Goal: Task Accomplishment & Management: Manage account settings

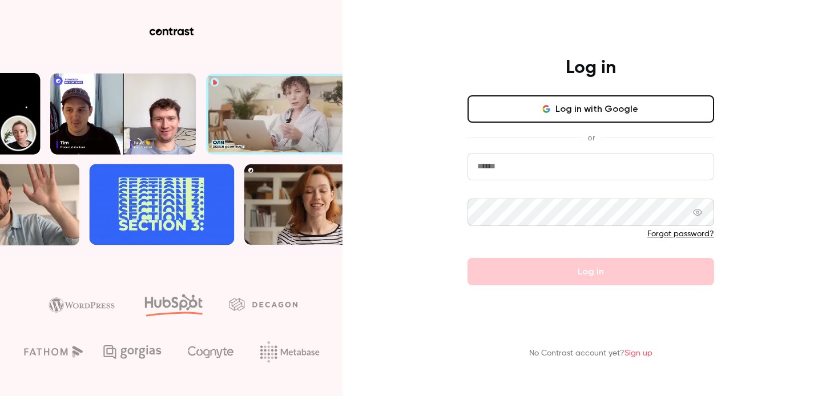
click at [500, 103] on button "Log in with Google" at bounding box center [590, 108] width 247 height 27
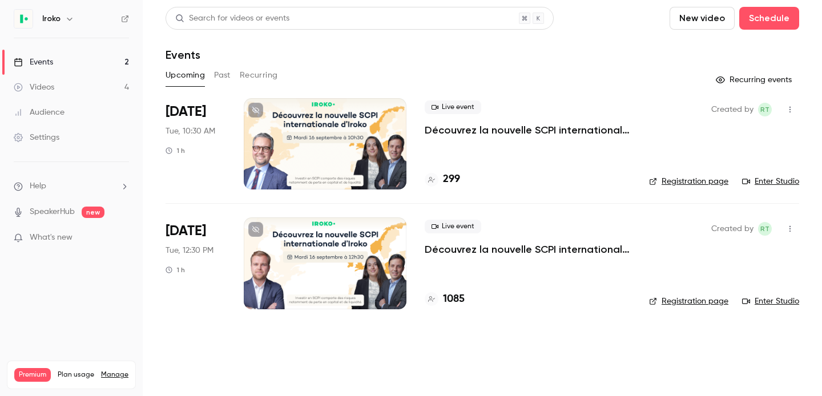
click at [540, 132] on p "Découvrez la nouvelle SCPI internationale d'Iroko" at bounding box center [528, 130] width 206 height 14
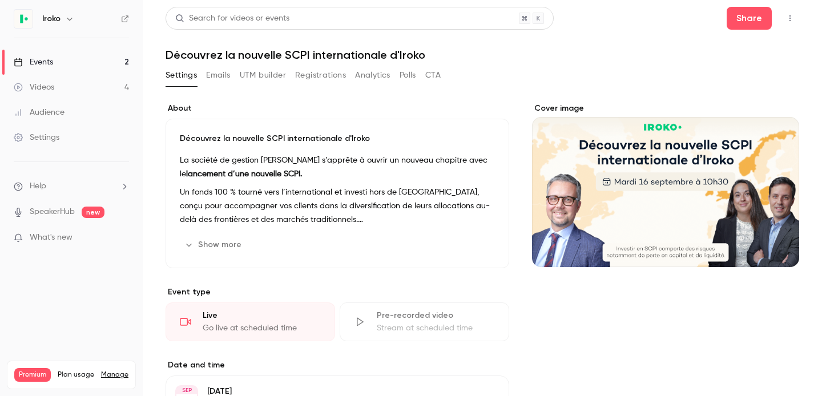
click at [276, 71] on button "UTM builder" at bounding box center [263, 75] width 46 height 18
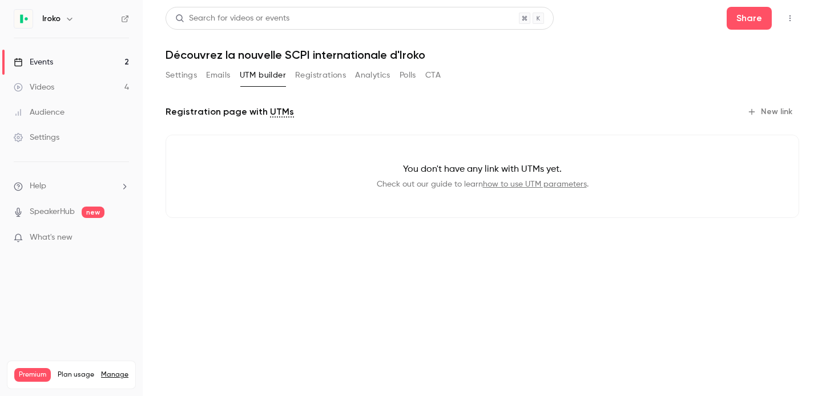
click at [228, 74] on button "Emails" at bounding box center [218, 75] width 24 height 18
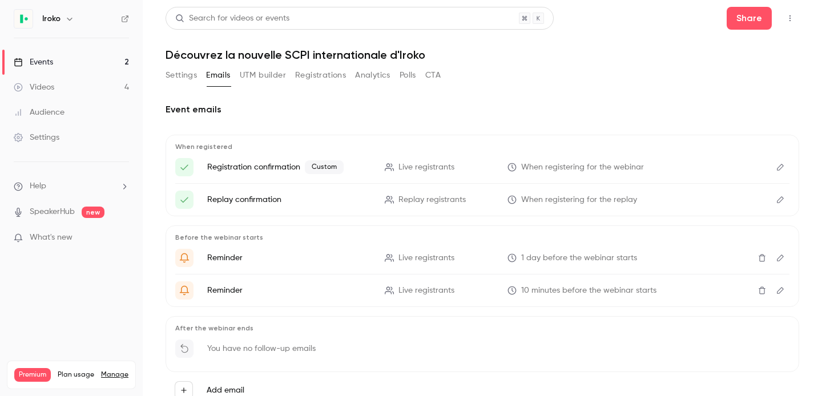
click at [181, 79] on button "Settings" at bounding box center [180, 75] width 31 height 18
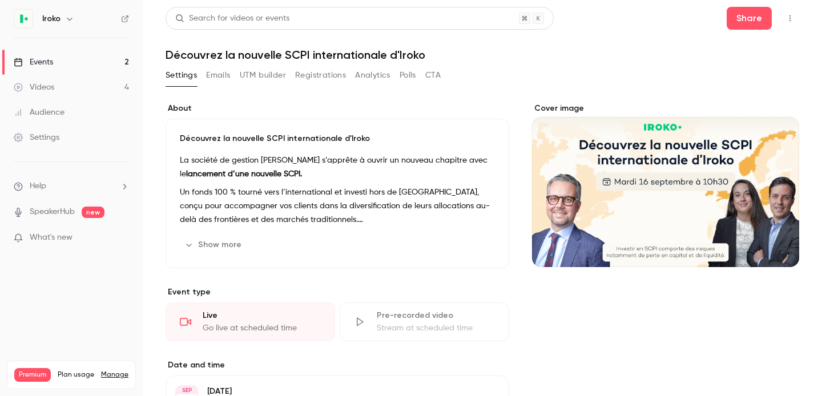
click at [228, 242] on button "Show more" at bounding box center [214, 245] width 68 height 18
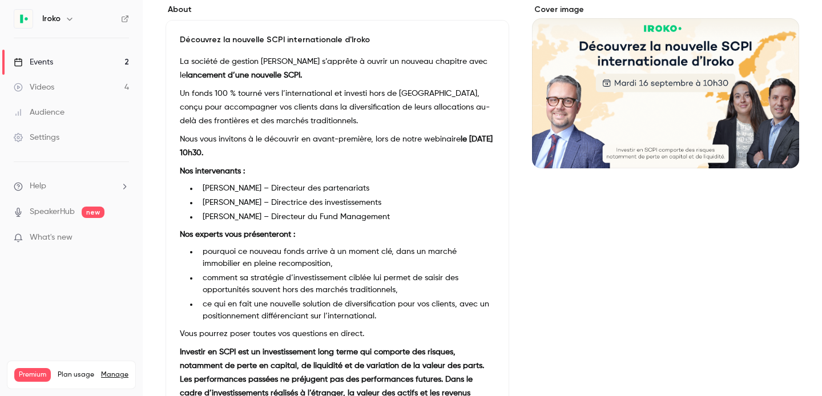
scroll to position [21, 0]
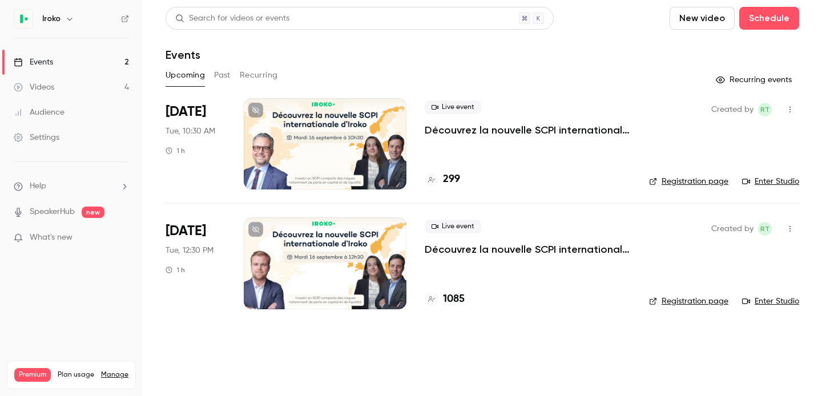
click at [368, 285] on div at bounding box center [325, 262] width 163 height 91
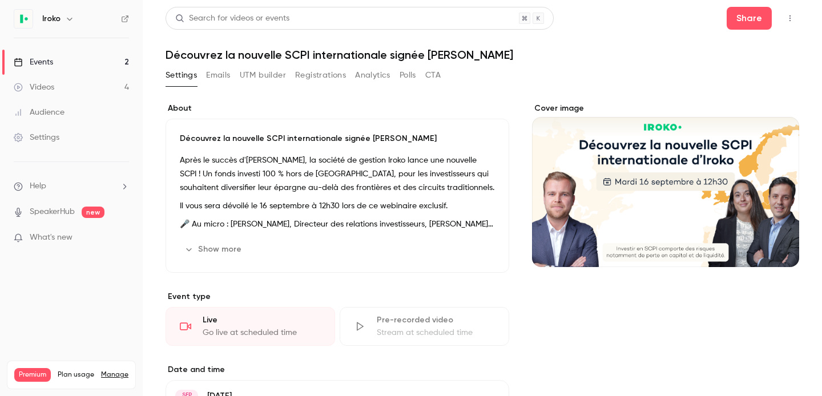
click at [211, 247] on button "Show more" at bounding box center [214, 249] width 68 height 18
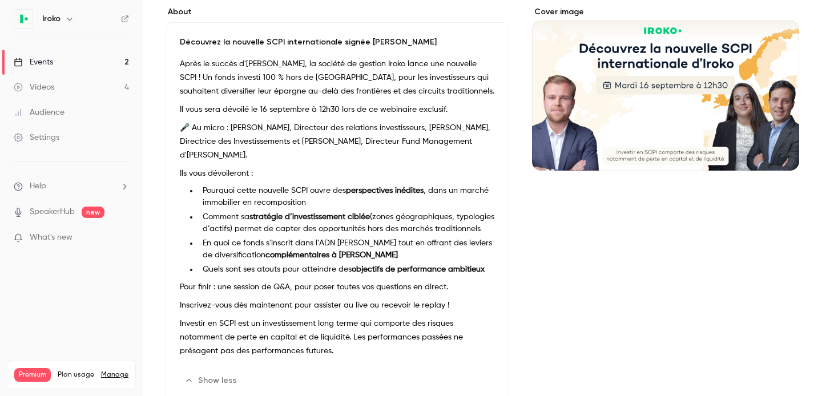
scroll to position [97, 0]
